Goal: Check status

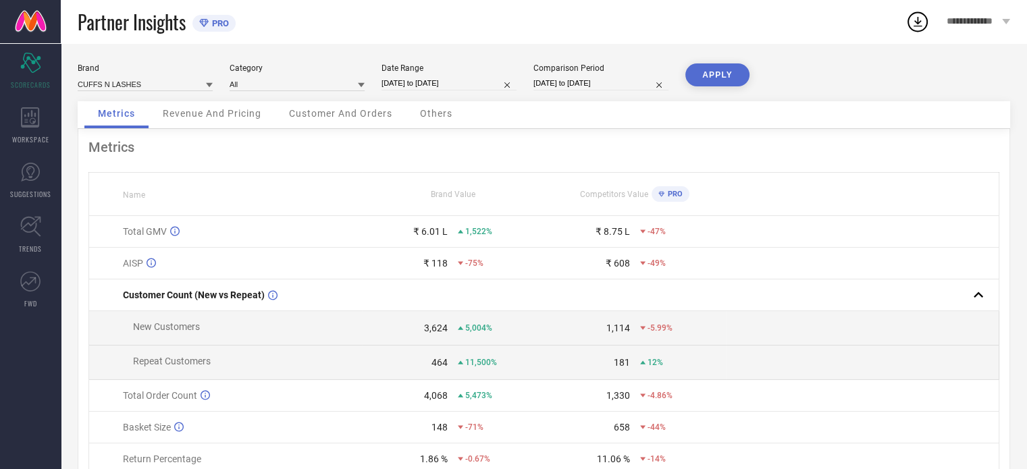
click at [483, 86] on input "[DATE] to [DATE]" at bounding box center [448, 83] width 135 height 14
select select "7"
select select "2025"
select select "8"
select select "2025"
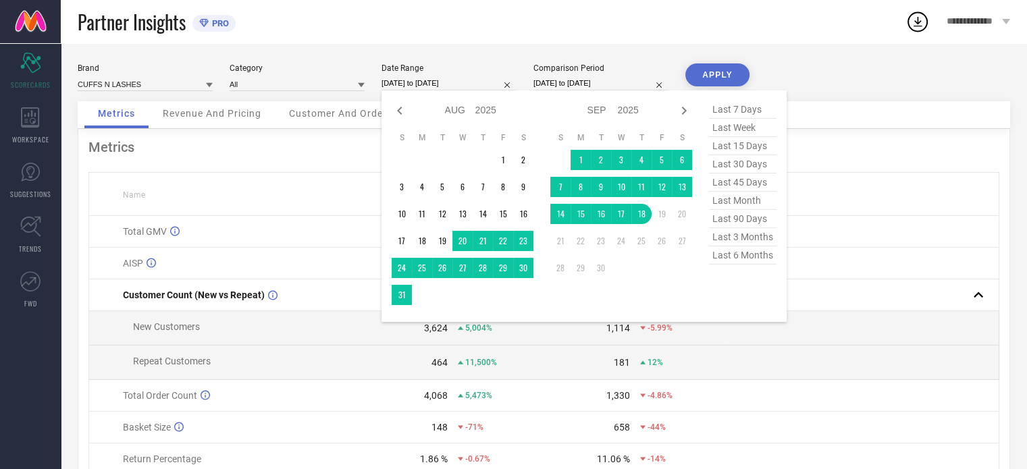
click at [834, 137] on div "Metrics Name Brand Value Competitors Value PRO Total GMV ₹ 6.01 L 1,522% ₹ 8.75…" at bounding box center [544, 335] width 932 height 412
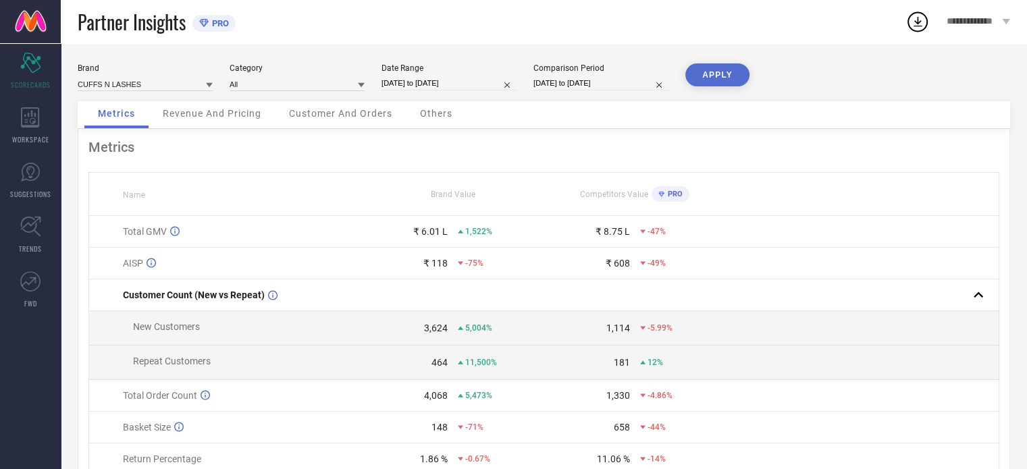
click at [497, 84] on input "[DATE] to [DATE]" at bounding box center [448, 83] width 135 height 14
select select "7"
select select "2025"
select select "8"
select select "2025"
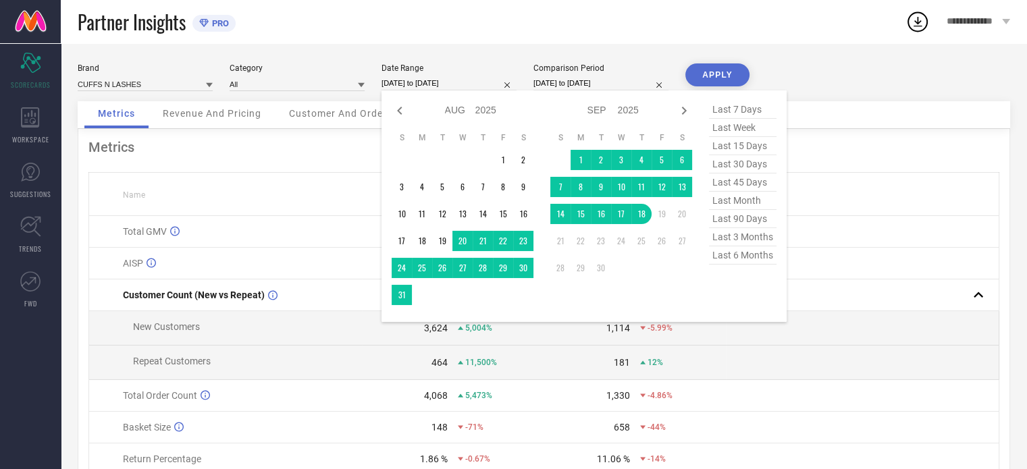
click at [853, 188] on th at bounding box center [862, 194] width 273 height 43
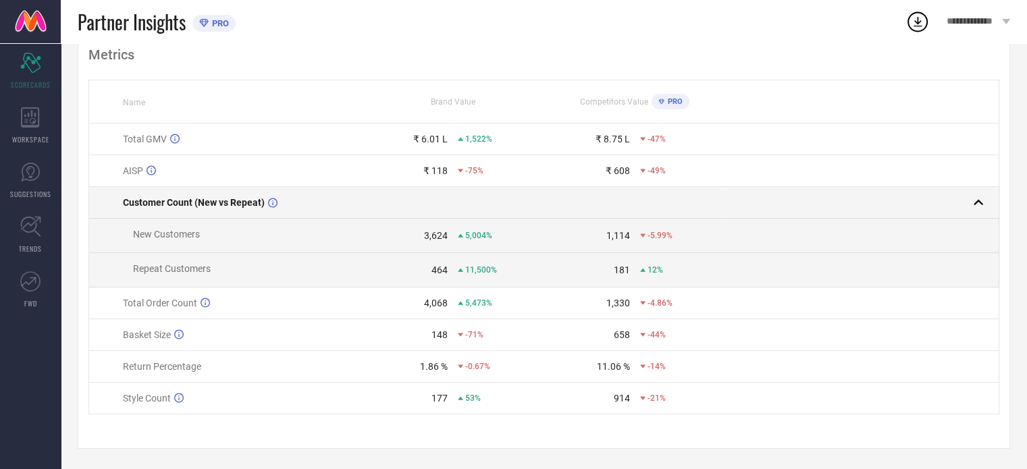
scroll to position [97, 0]
